Goal: Task Accomplishment & Management: Use online tool/utility

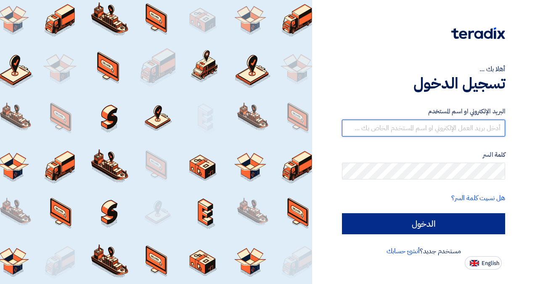
type input "[EMAIL_ADDRESS][DOMAIN_NAME]"
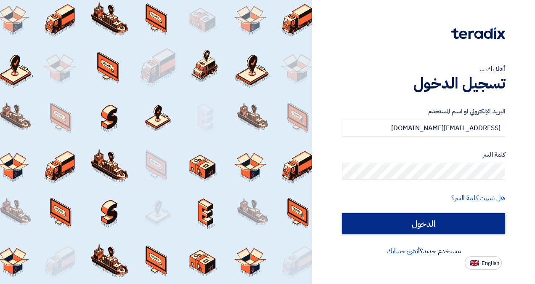
click at [413, 221] on input "الدخول" at bounding box center [423, 223] width 163 height 21
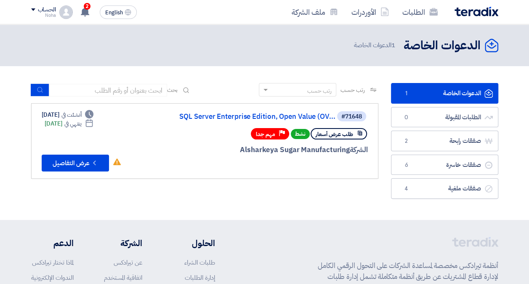
click at [187, 55] on header "الدعوات الخاصة الدعوات الخاصة 1 الدعوات الخاصة" at bounding box center [264, 45] width 529 height 42
click at [54, 162] on button "Check details عرض التفاصيل" at bounding box center [75, 162] width 67 height 17
